Goal: Task Accomplishment & Management: Manage account settings

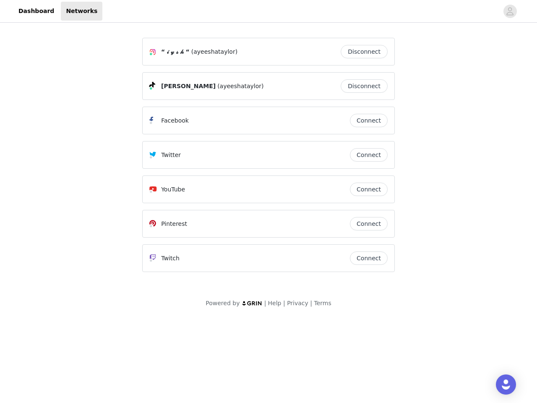
click at [269, 159] on div "Twitter" at bounding box center [249, 155] width 201 height 10
click at [269, 11] on div at bounding box center [300, 11] width 396 height 19
click at [511, 11] on icon "avatar" at bounding box center [510, 11] width 8 height 13
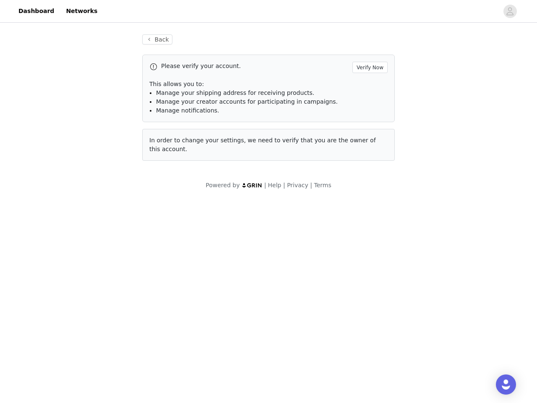
click at [367, 52] on div "Back Please verify your account. Verify Now This allows you to: Manage your shi…" at bounding box center [268, 97] width 273 height 147
click at [367, 86] on p "This allows you to:" at bounding box center [268, 84] width 238 height 9
click at [369, 120] on div "Please verify your account. Verify Now This allows you to: Manage your shipping…" at bounding box center [268, 89] width 253 height 68
click at [369, 155] on div "Back Please verify your account. Verify Now This allows you to: Manage your shi…" at bounding box center [268, 97] width 273 height 147
click at [369, 189] on div "Powered by | Help | Privacy | Terms" at bounding box center [268, 190] width 537 height 19
